Goal: Task Accomplishment & Management: Use online tool/utility

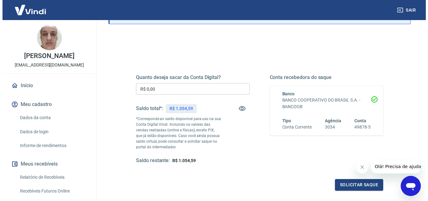
scroll to position [63, 0]
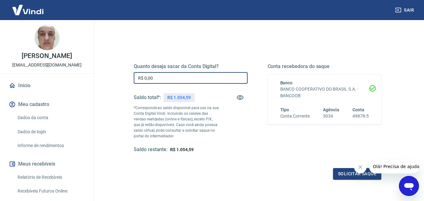
click at [161, 77] on input "R$ 0,00" at bounding box center [191, 78] width 114 height 12
type input "R$ 1.054,59"
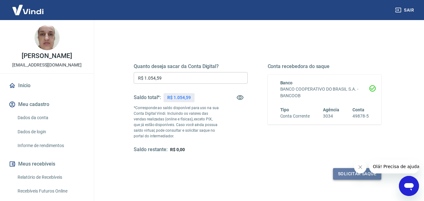
click at [344, 175] on button "Solicitar saque" at bounding box center [357, 174] width 48 height 12
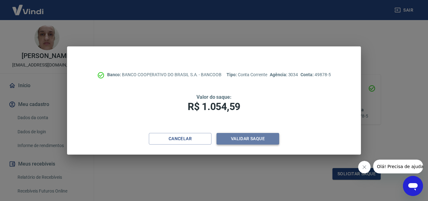
click at [239, 139] on button "Validar saque" at bounding box center [248, 139] width 63 height 12
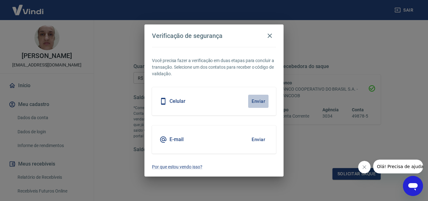
click at [256, 101] on button "Enviar" at bounding box center [258, 101] width 20 height 13
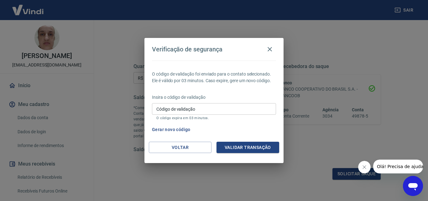
click at [184, 108] on input "Código de validação" at bounding box center [214, 109] width 124 height 12
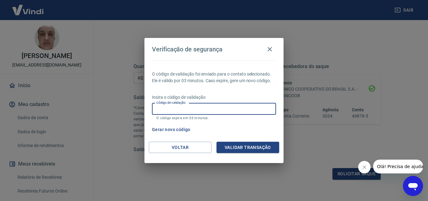
click at [184, 108] on input "Código de validação" at bounding box center [214, 109] width 124 height 12
click at [174, 151] on button "Voltar" at bounding box center [180, 148] width 63 height 12
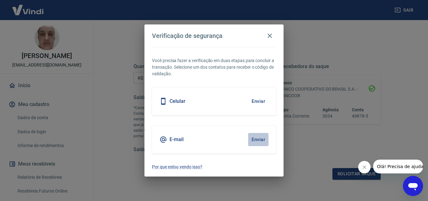
click at [257, 140] on button "Enviar" at bounding box center [258, 139] width 20 height 13
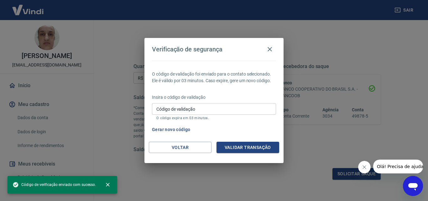
click at [182, 106] on div "Código de validação Código de validação O código expira em 03 minutos." at bounding box center [214, 111] width 124 height 17
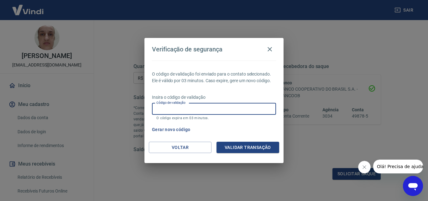
paste input "244796"
type input "244796"
click at [242, 146] on button "Validar transação" at bounding box center [248, 148] width 63 height 12
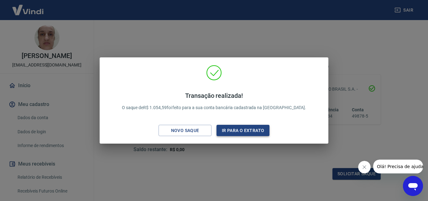
click at [226, 129] on button "Ir para o extrato" at bounding box center [243, 131] width 53 height 12
